Goal: Find specific page/section: Find specific page/section

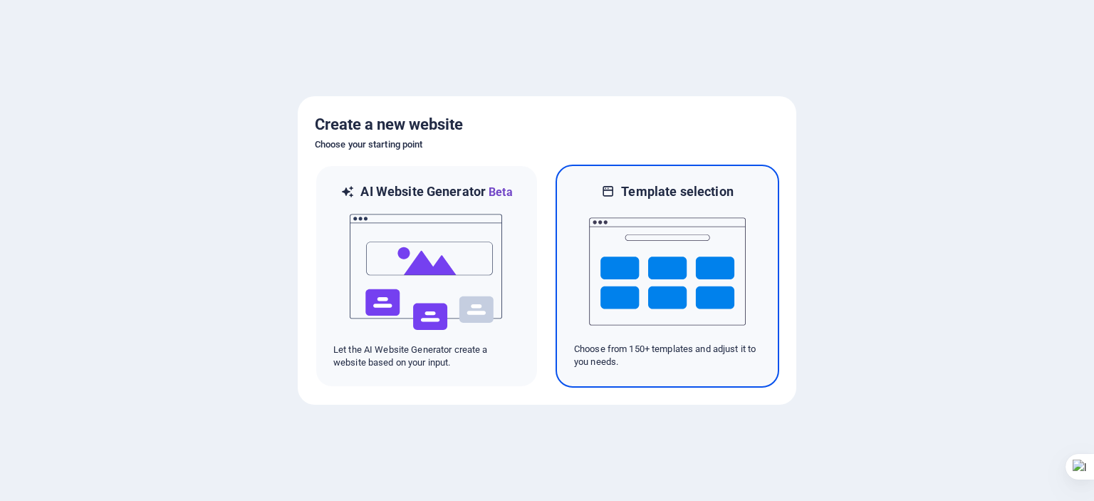
click at [657, 242] on img at bounding box center [667, 271] width 157 height 143
click at [618, 247] on img at bounding box center [667, 271] width 157 height 143
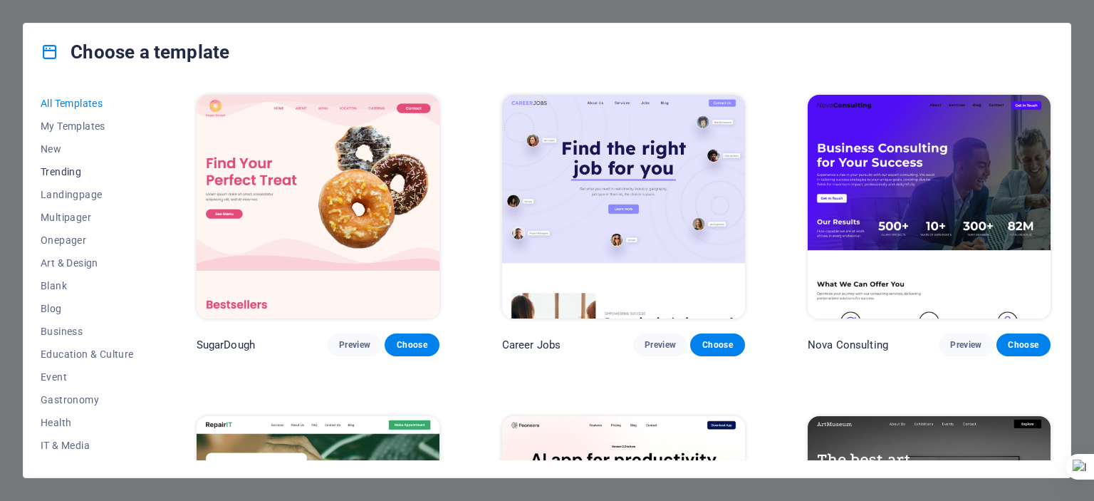
click at [61, 167] on span "Trending" at bounding box center [87, 171] width 93 height 11
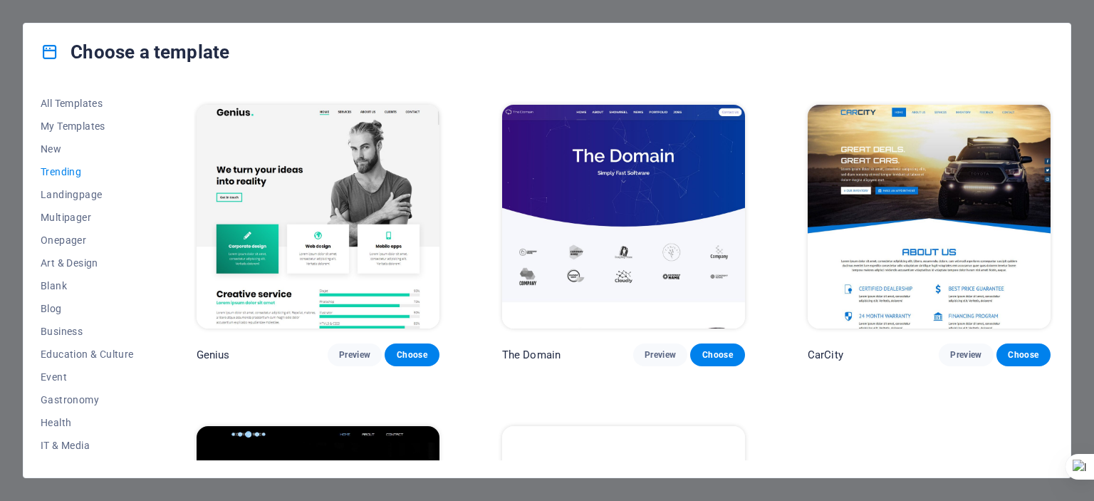
scroll to position [1354, 0]
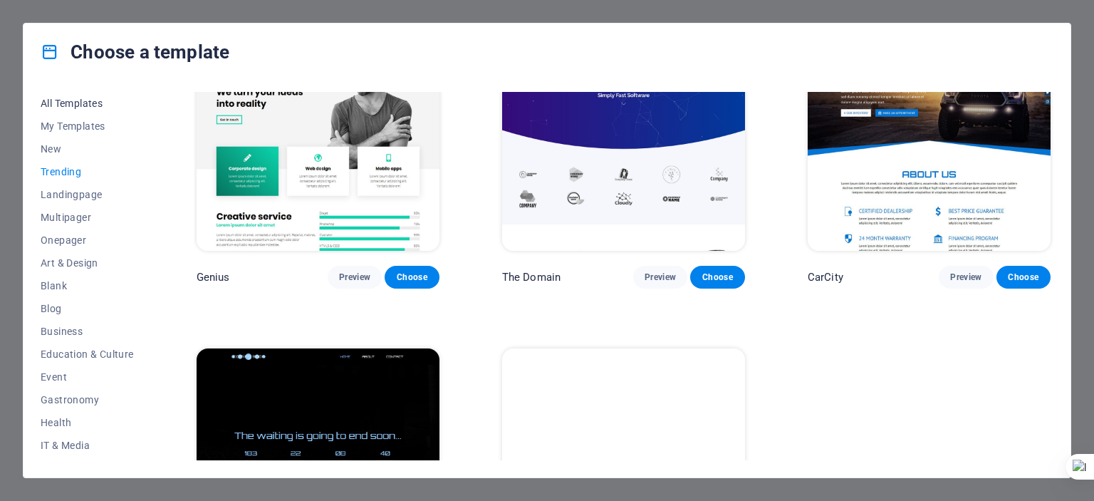
click at [90, 104] on span "All Templates" at bounding box center [87, 103] width 93 height 11
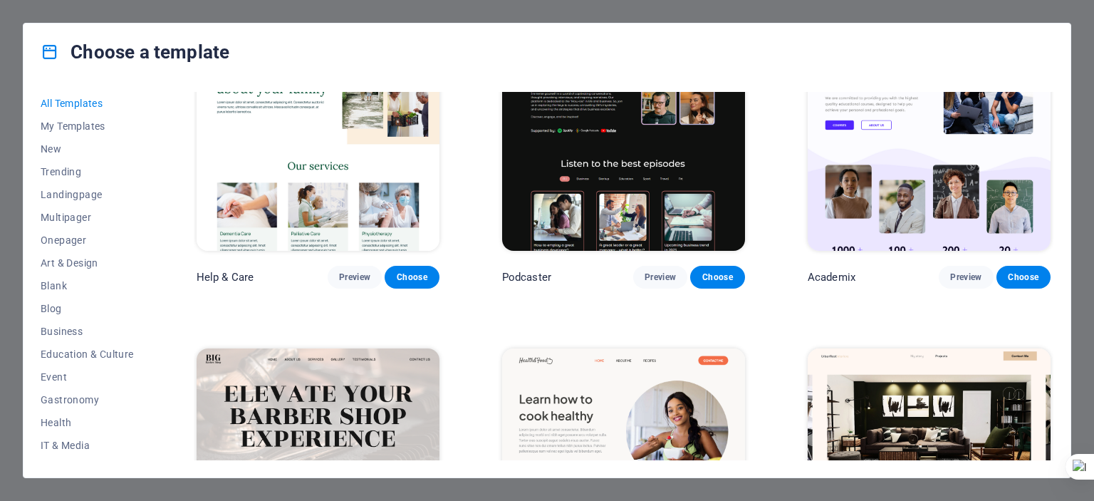
scroll to position [7757, 0]
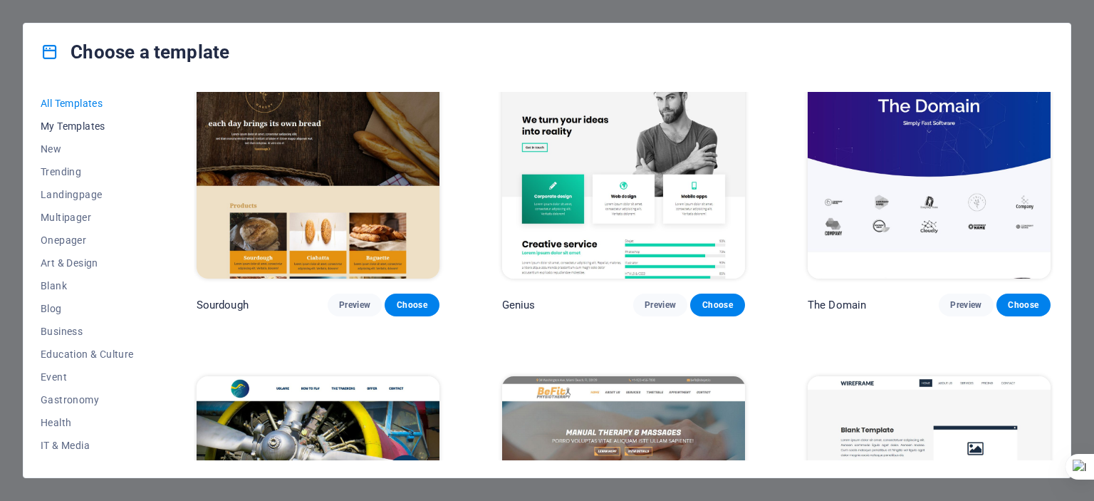
click at [66, 128] on span "My Templates" at bounding box center [87, 125] width 93 height 11
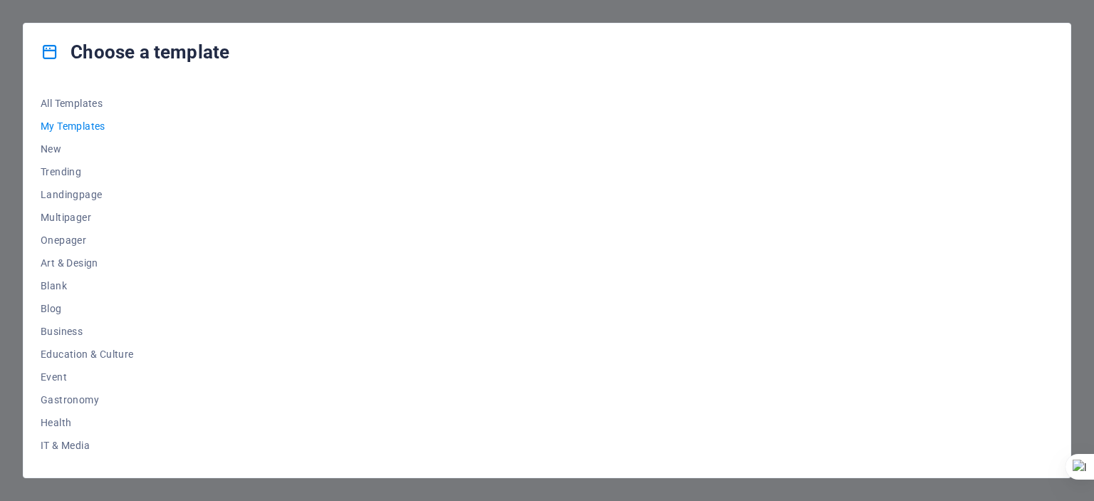
scroll to position [0, 0]
click at [50, 148] on span "New" at bounding box center [87, 148] width 93 height 11
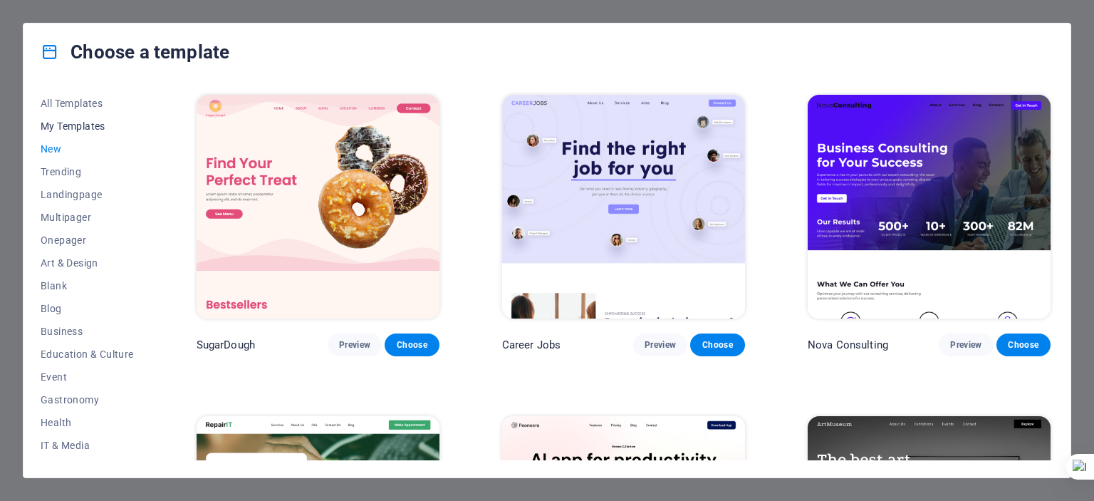
click at [77, 125] on span "My Templates" at bounding box center [87, 125] width 93 height 11
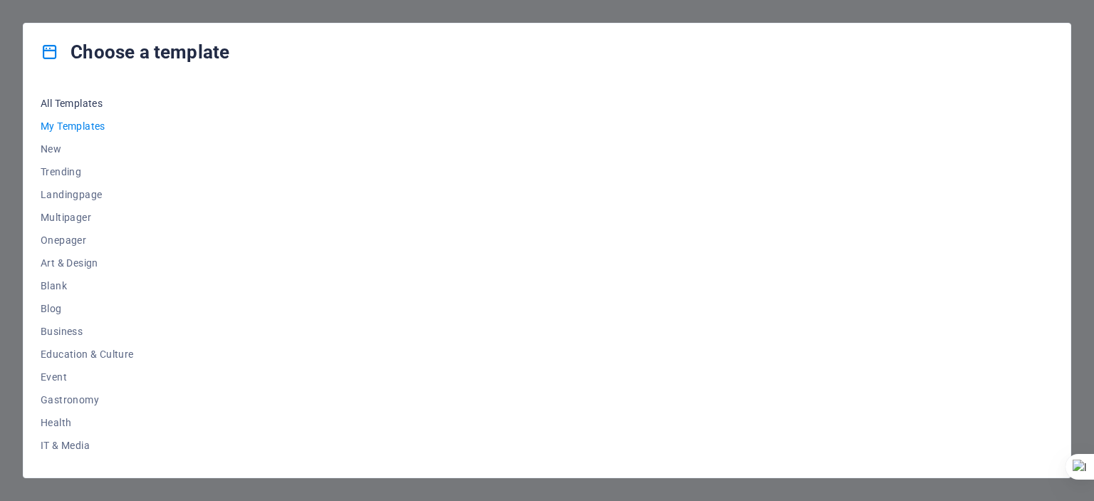
click at [80, 103] on span "All Templates" at bounding box center [87, 103] width 93 height 11
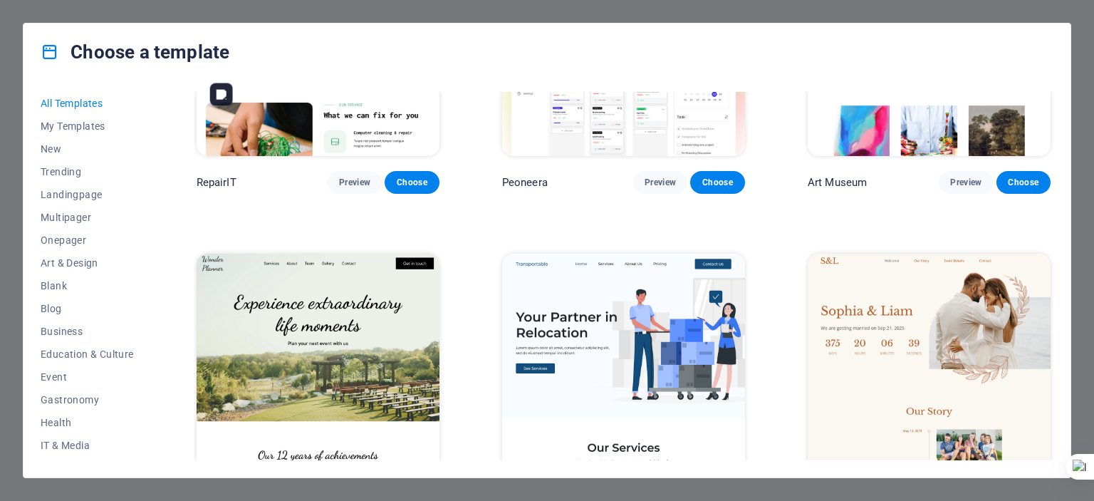
scroll to position [570, 0]
